Goal: Task Accomplishment & Management: Manage account settings

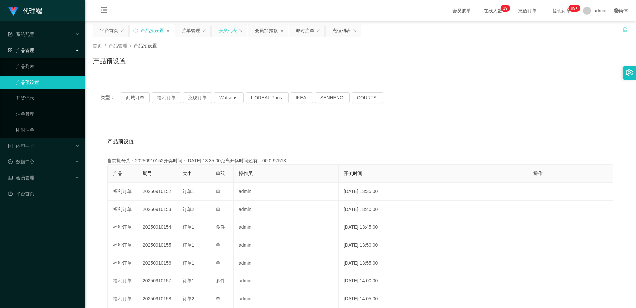
click at [227, 30] on div "会员列表" at bounding box center [227, 30] width 19 height 13
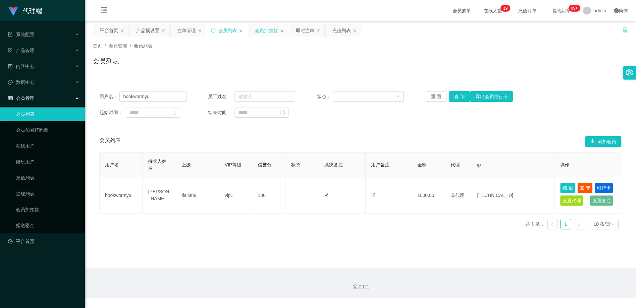
click at [265, 28] on div "会员加扣款" at bounding box center [266, 30] width 23 height 13
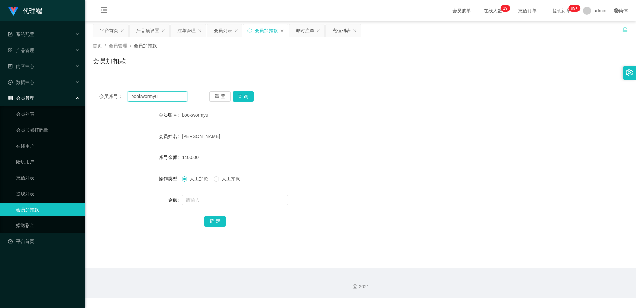
click at [170, 98] on input "bookwormyu" at bounding box center [158, 96] width 60 height 11
paste input "Jagang"
type input "Jagang"
click at [250, 97] on button "查 询" at bounding box center [243, 96] width 21 height 11
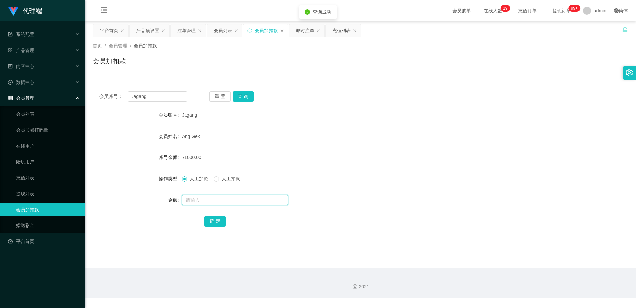
click at [201, 197] on input "text" at bounding box center [235, 199] width 106 height 11
type input "40000"
click at [213, 221] on button "确 定" at bounding box center [214, 221] width 21 height 11
click at [218, 30] on div "会员列表" at bounding box center [223, 30] width 19 height 13
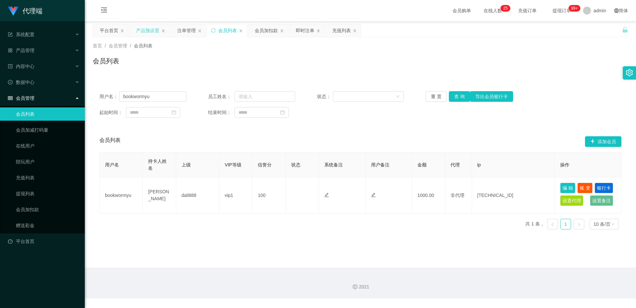
click at [140, 31] on div "产品预设置" at bounding box center [147, 30] width 23 height 13
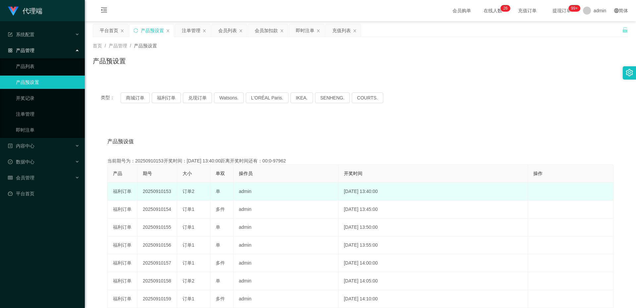
click at [161, 189] on td "20250910153" at bounding box center [157, 192] width 40 height 18
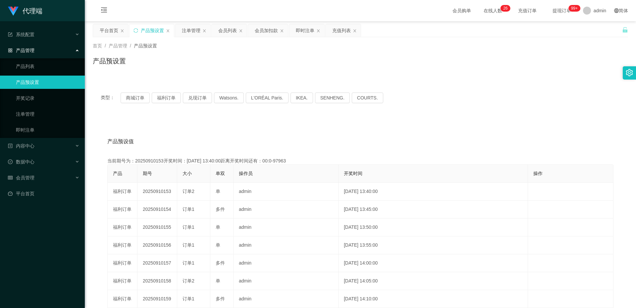
copy td "20250910153"
click at [194, 25] on div "注单管理" at bounding box center [191, 30] width 19 height 13
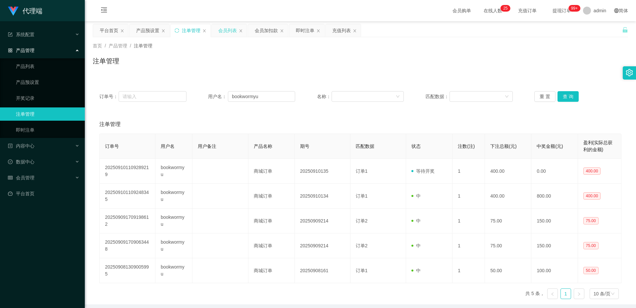
click at [225, 30] on div "会员列表" at bounding box center [227, 30] width 19 height 13
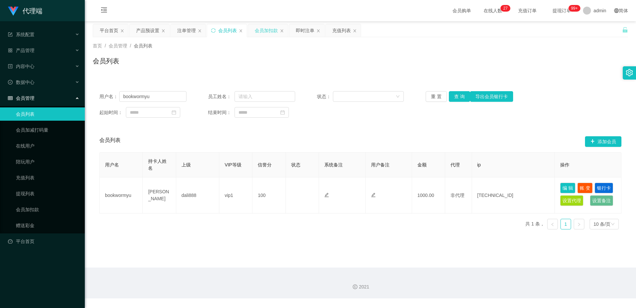
click at [256, 29] on div "会员加扣款" at bounding box center [266, 30] width 23 height 13
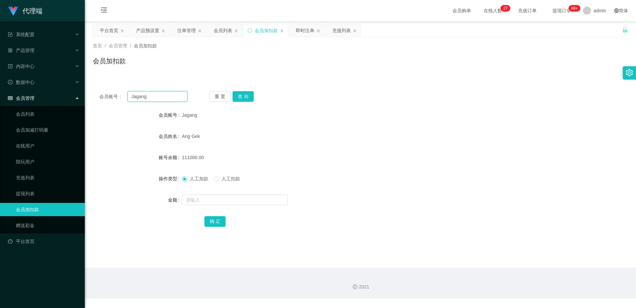
click at [155, 100] on input "Jagang" at bounding box center [158, 96] width 60 height 11
click at [187, 31] on div "注单管理" at bounding box center [186, 30] width 19 height 13
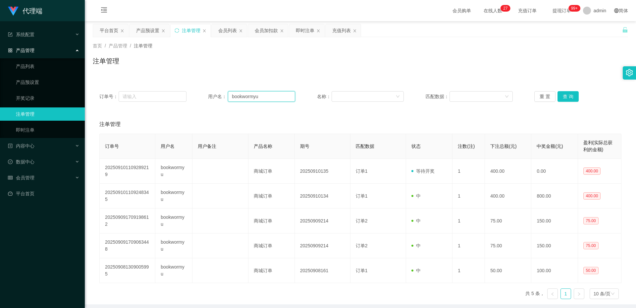
click at [255, 94] on input "bookwormyu" at bounding box center [261, 96] width 67 height 11
paste input "Jagang"
type input "Jagang"
click at [569, 97] on button "查 询" at bounding box center [568, 96] width 21 height 11
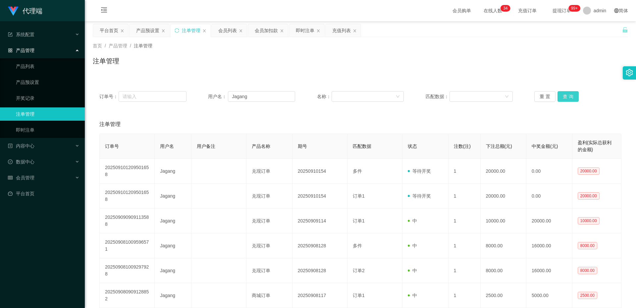
click at [569, 94] on button "查 询" at bounding box center [568, 96] width 21 height 11
click at [543, 112] on div "订单号： 用户名： Jagang 名称： 匹配数据： 重 置 查 询 注单管理 订单号 用户名 用户备注 产品名称 期号 匹配数据 状态 注数(注) 下注总额…" at bounding box center [360, 243] width 535 height 319
click at [568, 95] on button "查 询" at bounding box center [568, 96] width 21 height 11
click at [258, 100] on input "Jagang" at bounding box center [261, 96] width 67 height 11
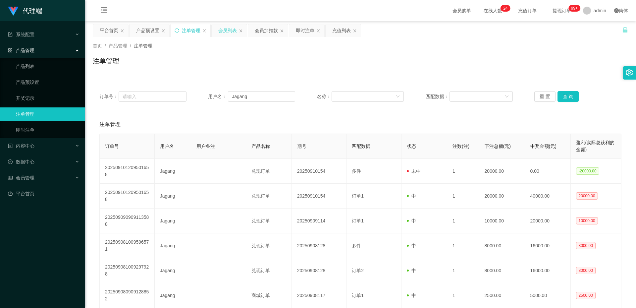
click at [230, 31] on div "会员列表" at bounding box center [227, 30] width 19 height 13
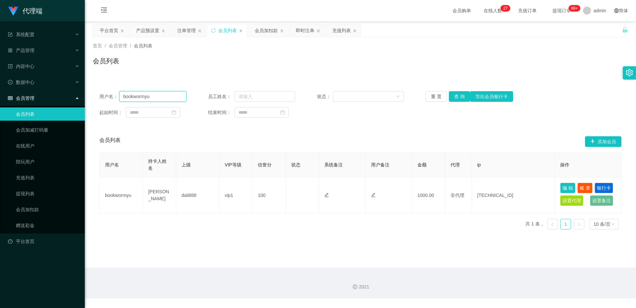
click at [158, 99] on input "bookwormyu" at bounding box center [152, 96] width 67 height 11
paste input "Jagang"
type input "Jagang"
click at [458, 95] on button "查 询" at bounding box center [459, 96] width 21 height 11
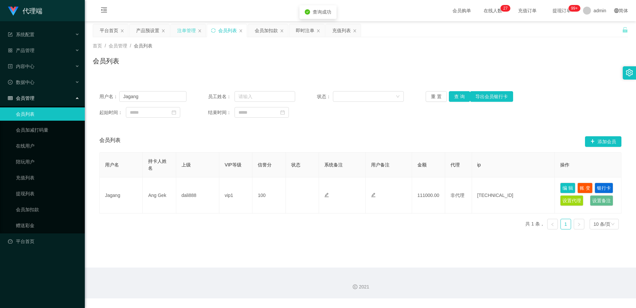
click at [184, 31] on div "注单管理" at bounding box center [186, 30] width 19 height 13
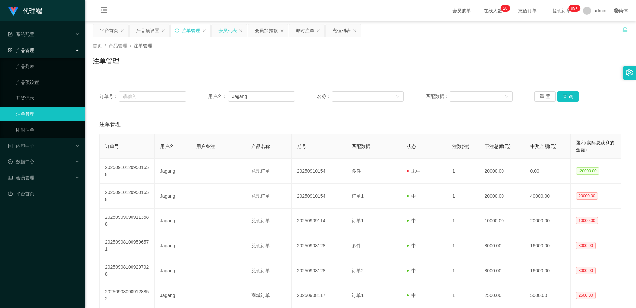
click at [223, 32] on div "会员列表" at bounding box center [227, 30] width 19 height 13
